Goal: Task Accomplishment & Management: Complete application form

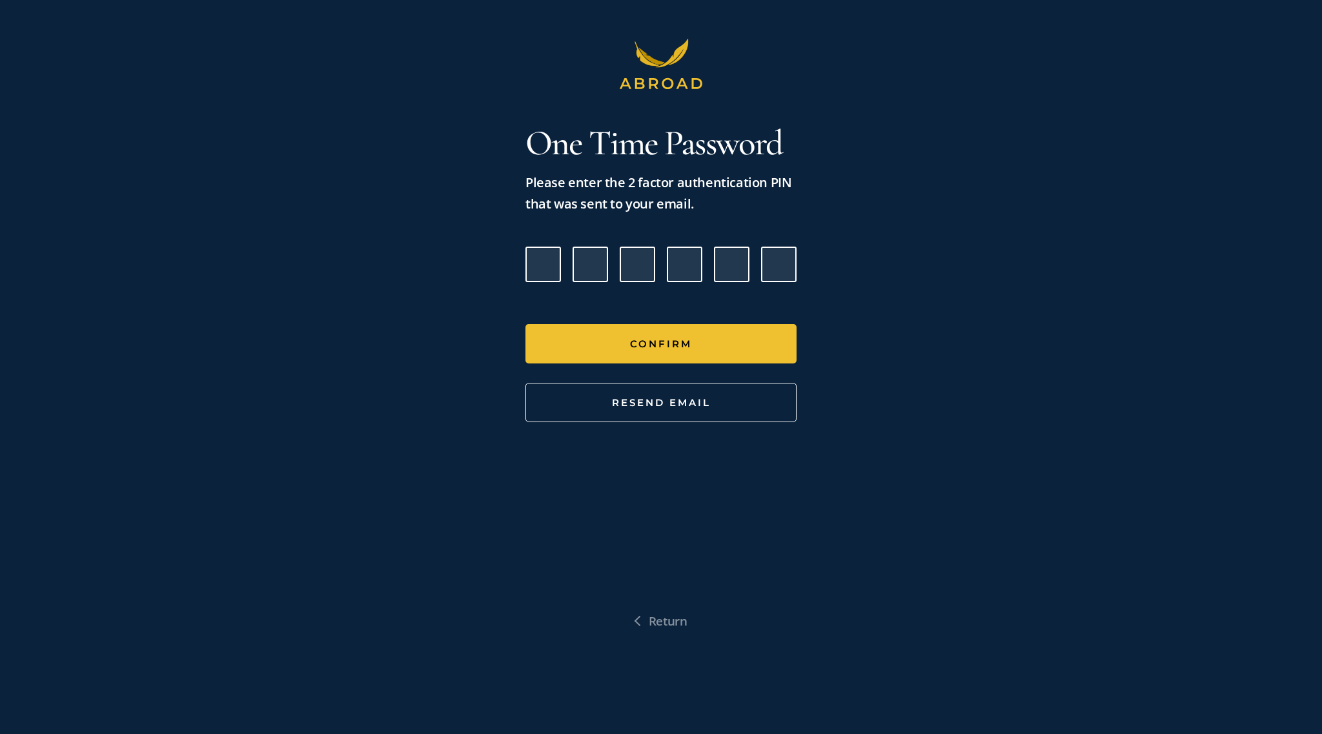
click at [544, 272] on input "Please enter verification code. Digit 1" at bounding box center [543, 265] width 36 height 36
paste input "3"
type input "5"
type input "9"
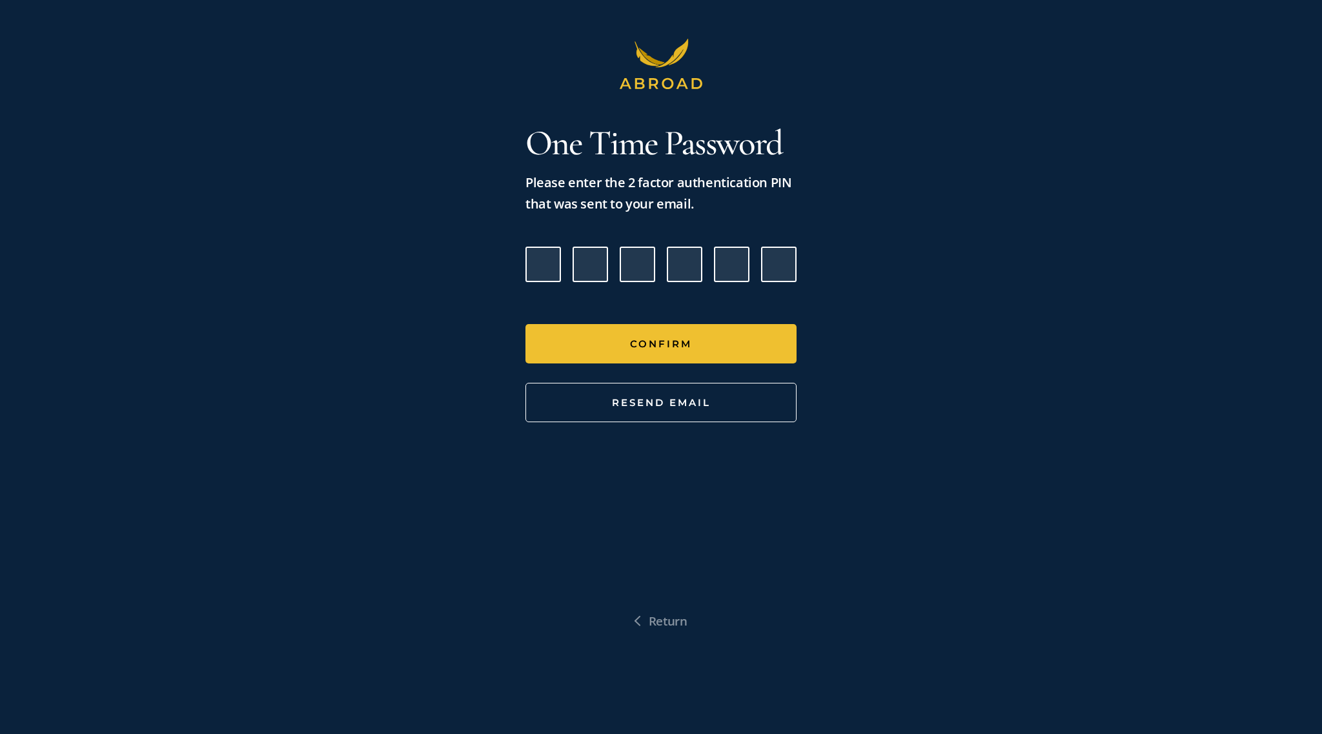
type input "5"
type input "4"
type input "3"
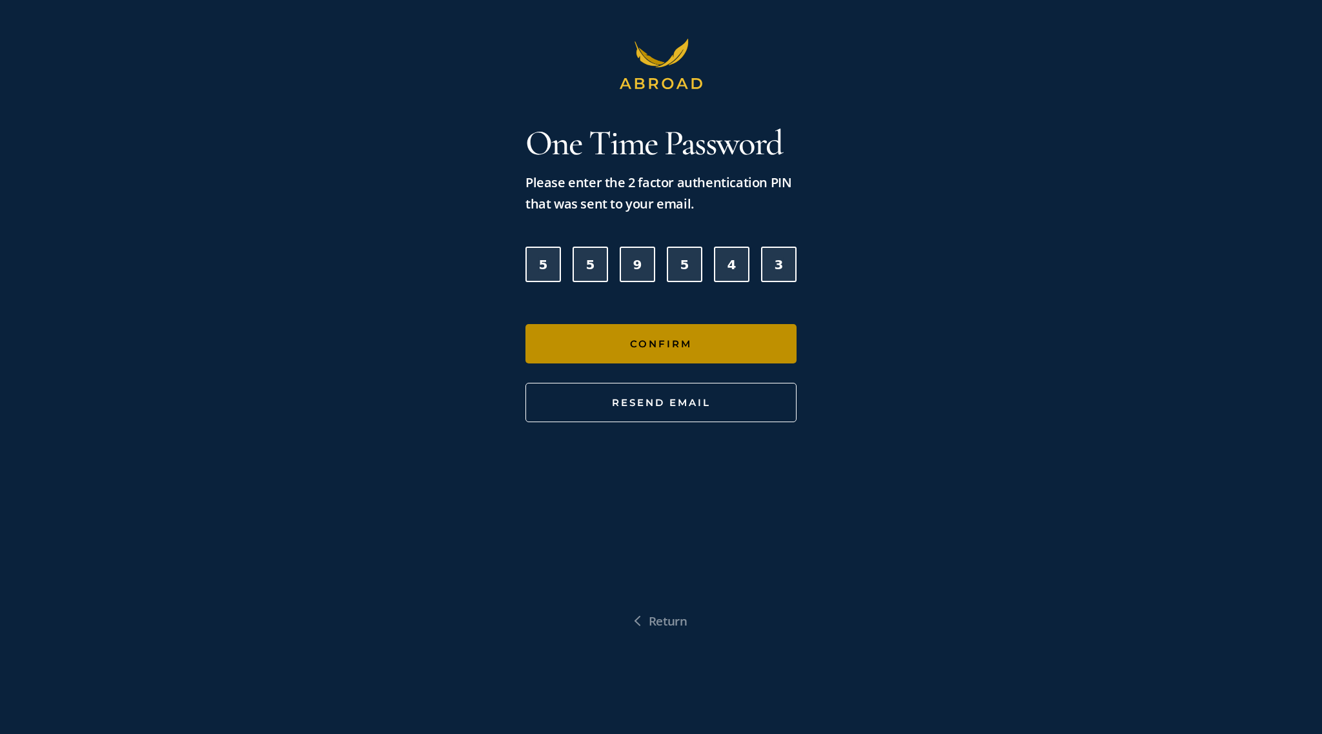
click at [592, 334] on button "Confirm" at bounding box center [660, 343] width 271 height 39
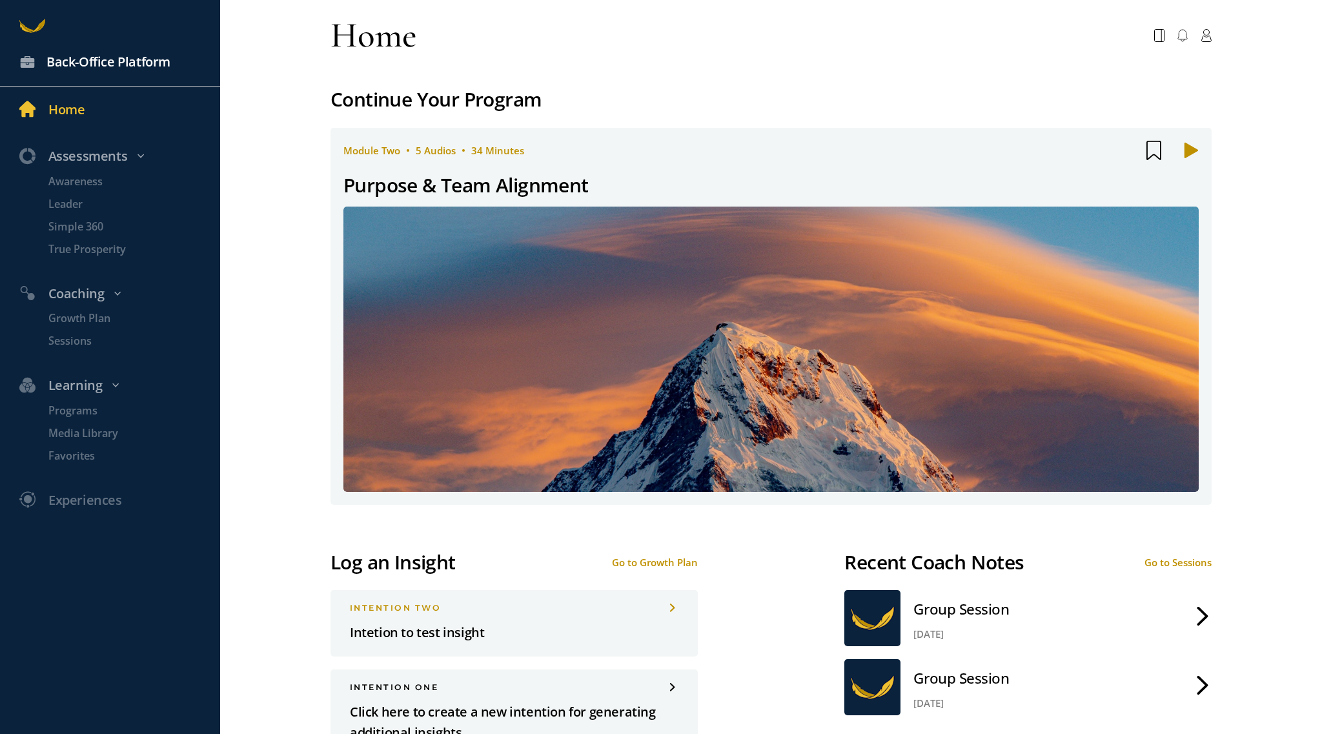
click at [43, 65] on div "Back-Office Platform" at bounding box center [118, 62] width 198 height 21
